Goal: Register for event/course

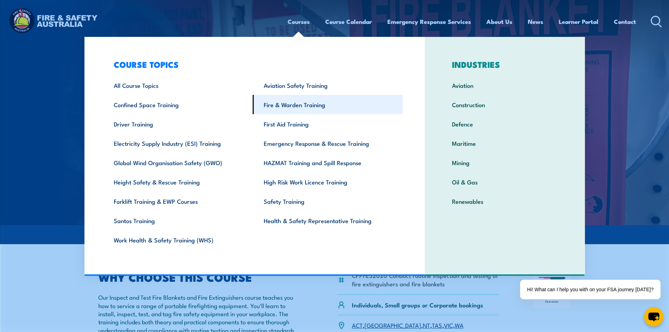
click at [313, 107] on link "Fire & Warden Training" at bounding box center [328, 104] width 150 height 19
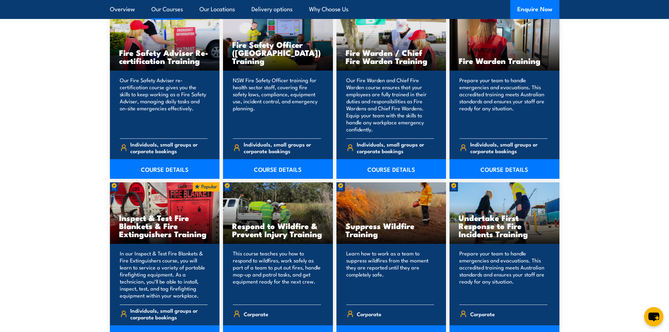
scroll to position [878, 0]
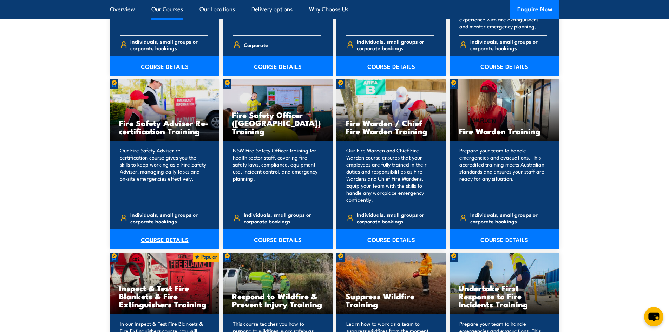
click at [156, 243] on link "COURSE DETAILS" at bounding box center [165, 239] width 110 height 20
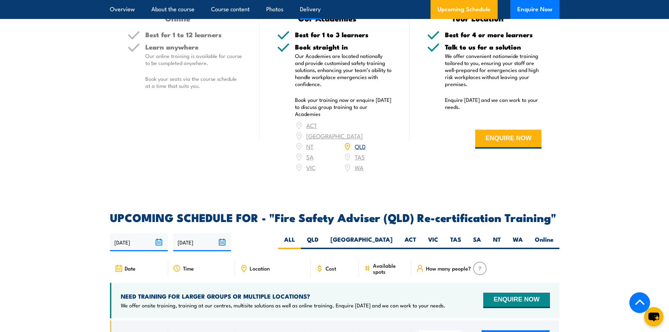
scroll to position [1123, 0]
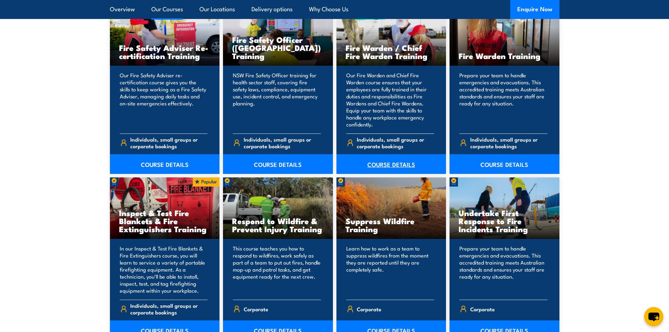
scroll to position [983, 0]
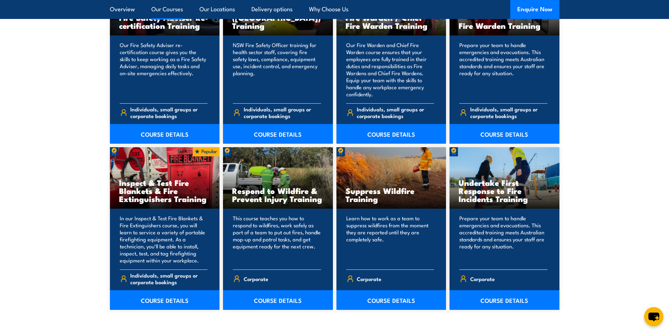
click at [514, 184] on h3 "Undertake First Response to Fire Incidents Training" at bounding box center [504, 190] width 92 height 24
click at [514, 302] on link "COURSE DETAILS" at bounding box center [504, 300] width 110 height 20
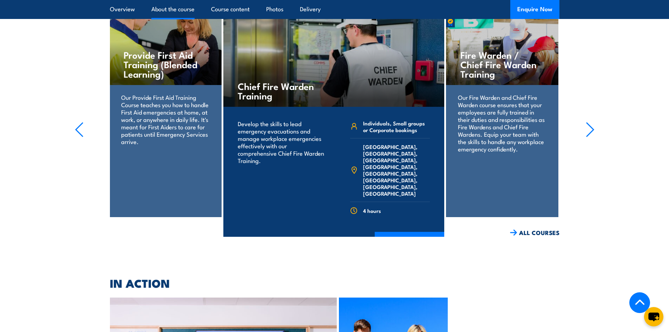
scroll to position [1123, 0]
